Goal: Task Accomplishment & Management: Manage account settings

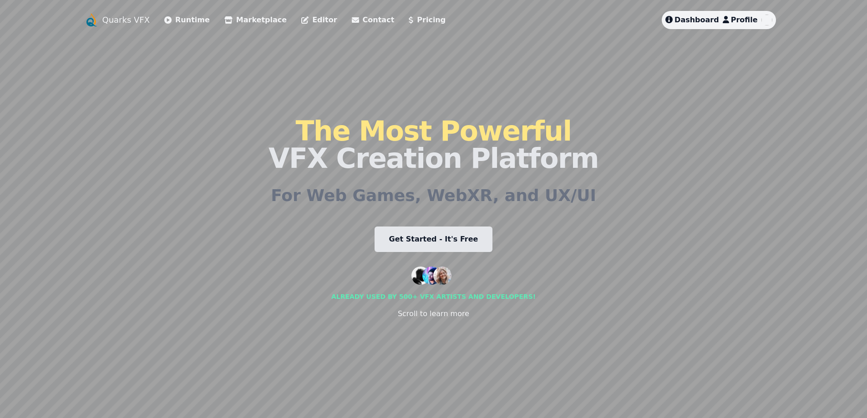
click at [689, 16] on span "Dashboard" at bounding box center [697, 19] width 45 height 9
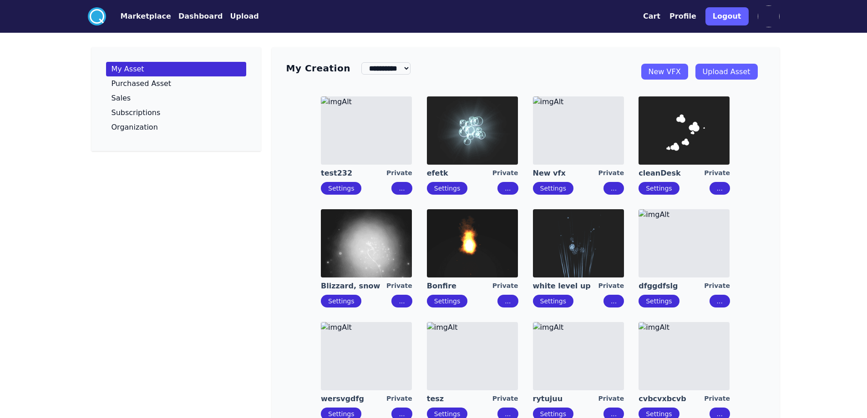
click at [292, 201] on div "test232 Private Settings ... efetk Private Settings ... New vfx Private Setting…" at bounding box center [525, 258] width 479 height 339
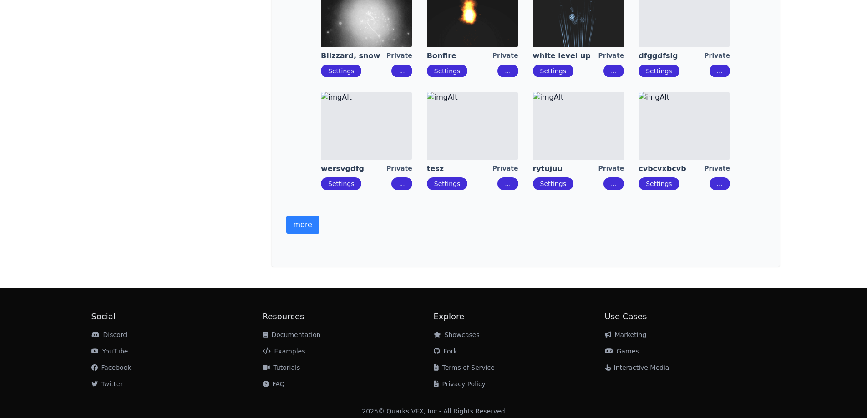
scroll to position [238, 0]
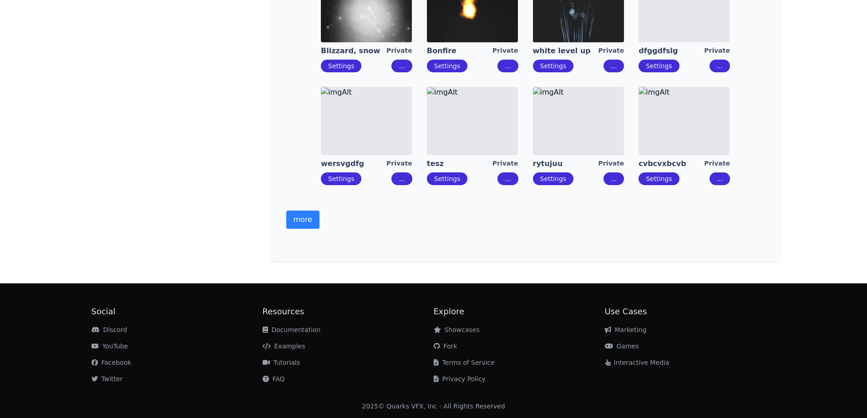
click at [288, 215] on button "more" at bounding box center [302, 220] width 33 height 18
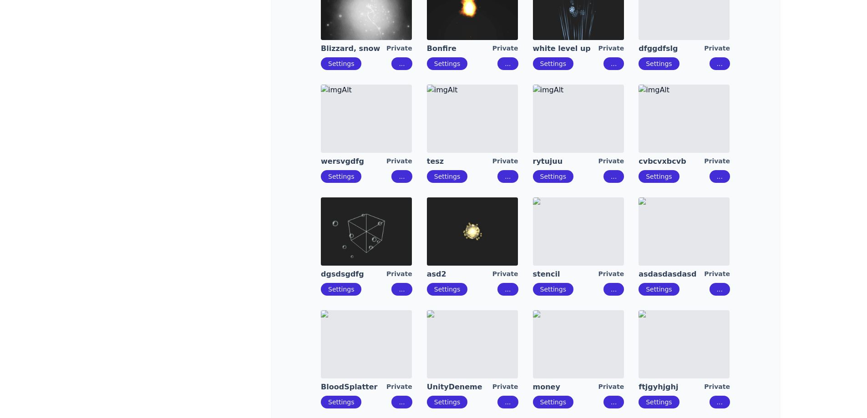
click at [303, 227] on div "test232 Private Settings ... efetk Private Settings ... New vfx Private Setting…" at bounding box center [525, 190] width 479 height 677
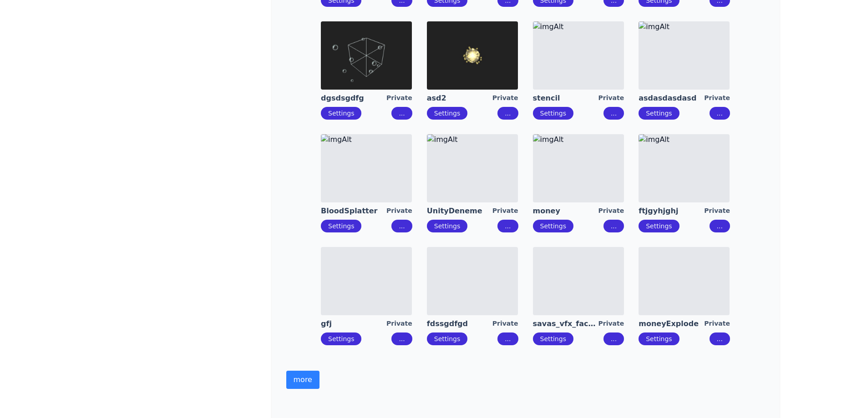
scroll to position [420, 0]
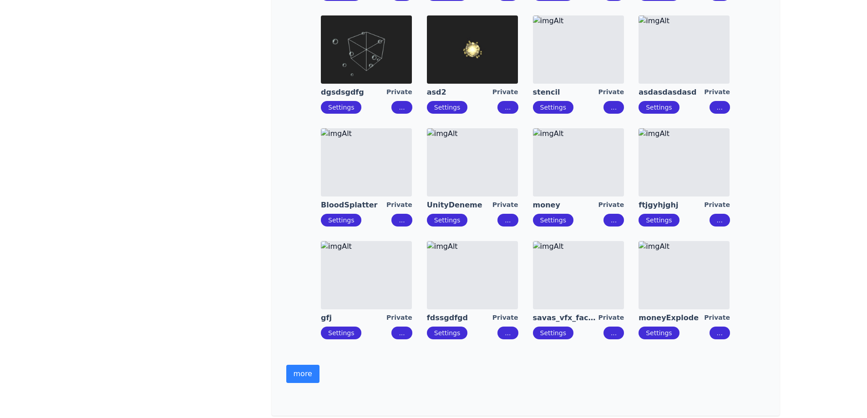
click at [302, 374] on button "more" at bounding box center [302, 374] width 33 height 18
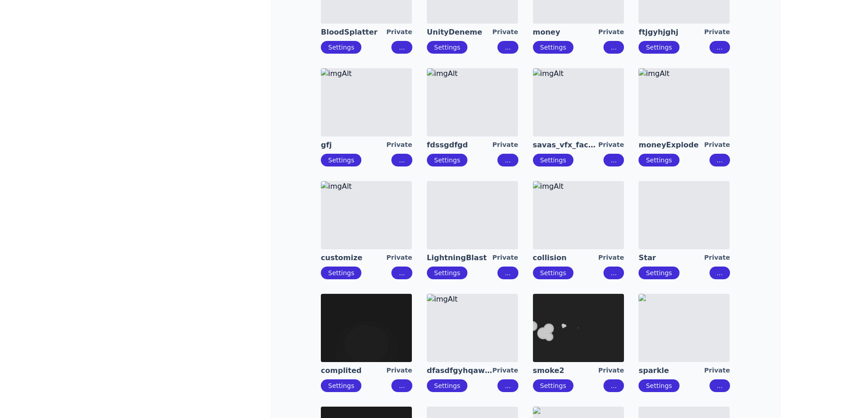
scroll to position [602, 0]
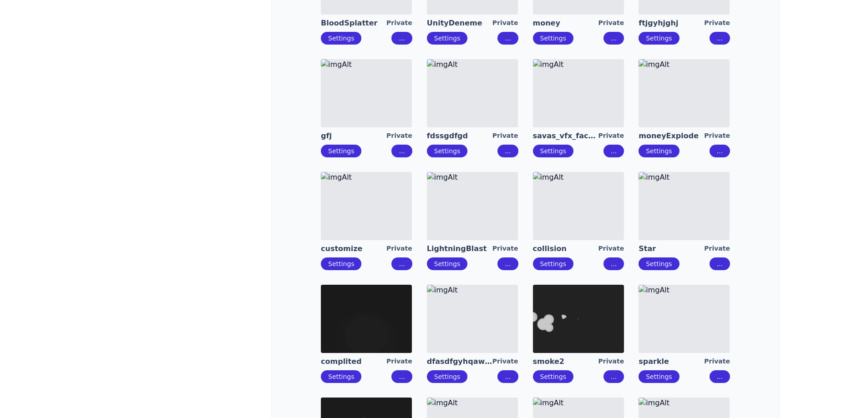
click at [567, 107] on img at bounding box center [578, 93] width 91 height 68
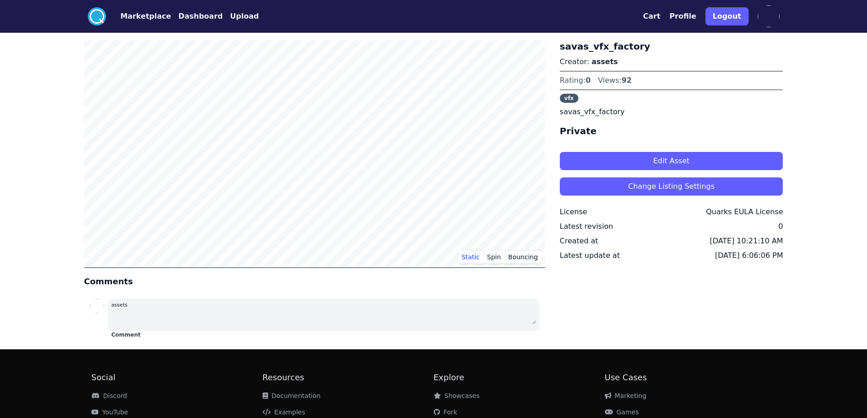
click at [636, 157] on button "Edit Asset" at bounding box center [672, 161] width 224 height 18
